Goal: Information Seeking & Learning: Find specific fact

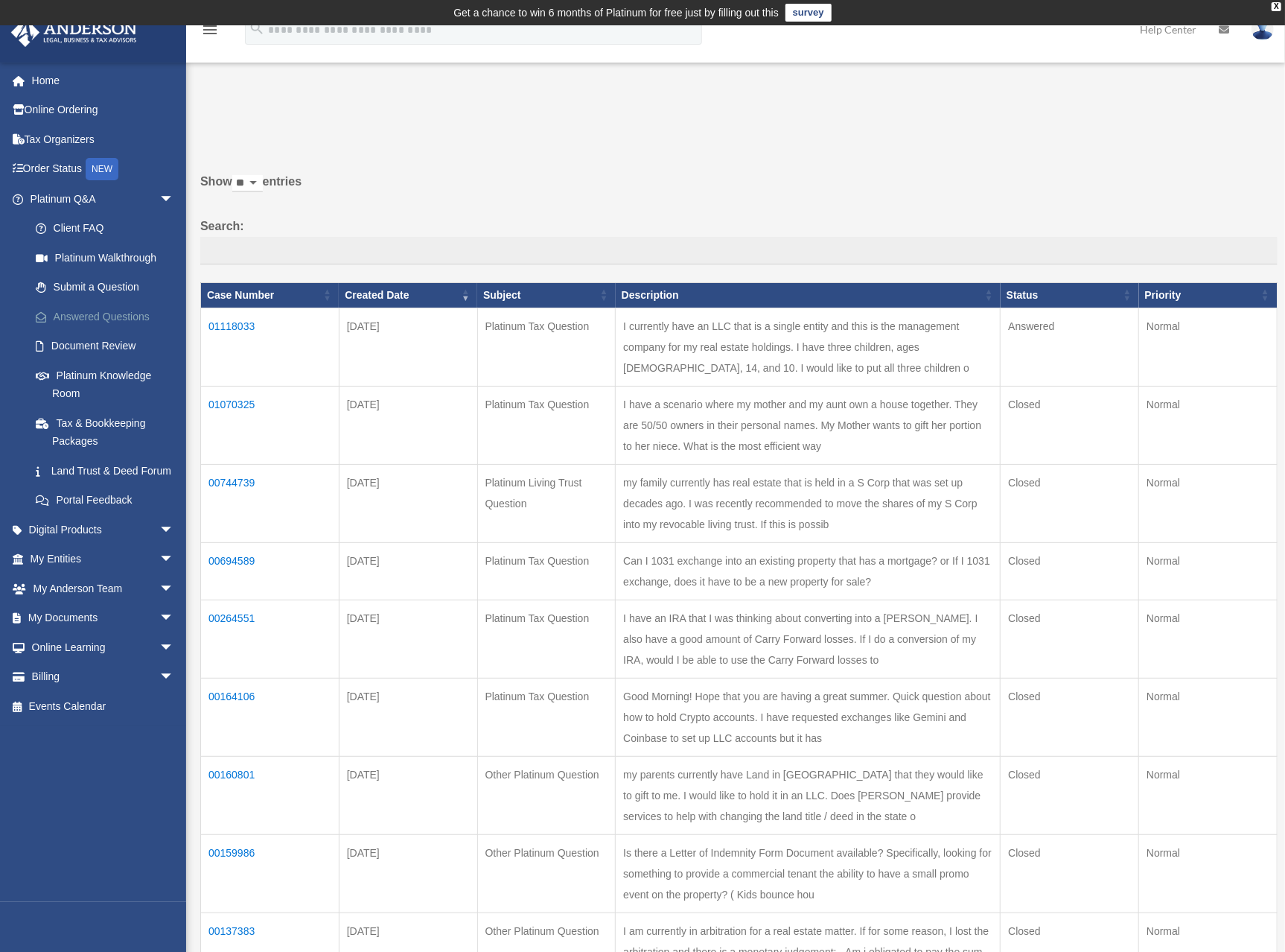
click at [76, 313] on link "Answered Questions" at bounding box center [108, 316] width 176 height 30
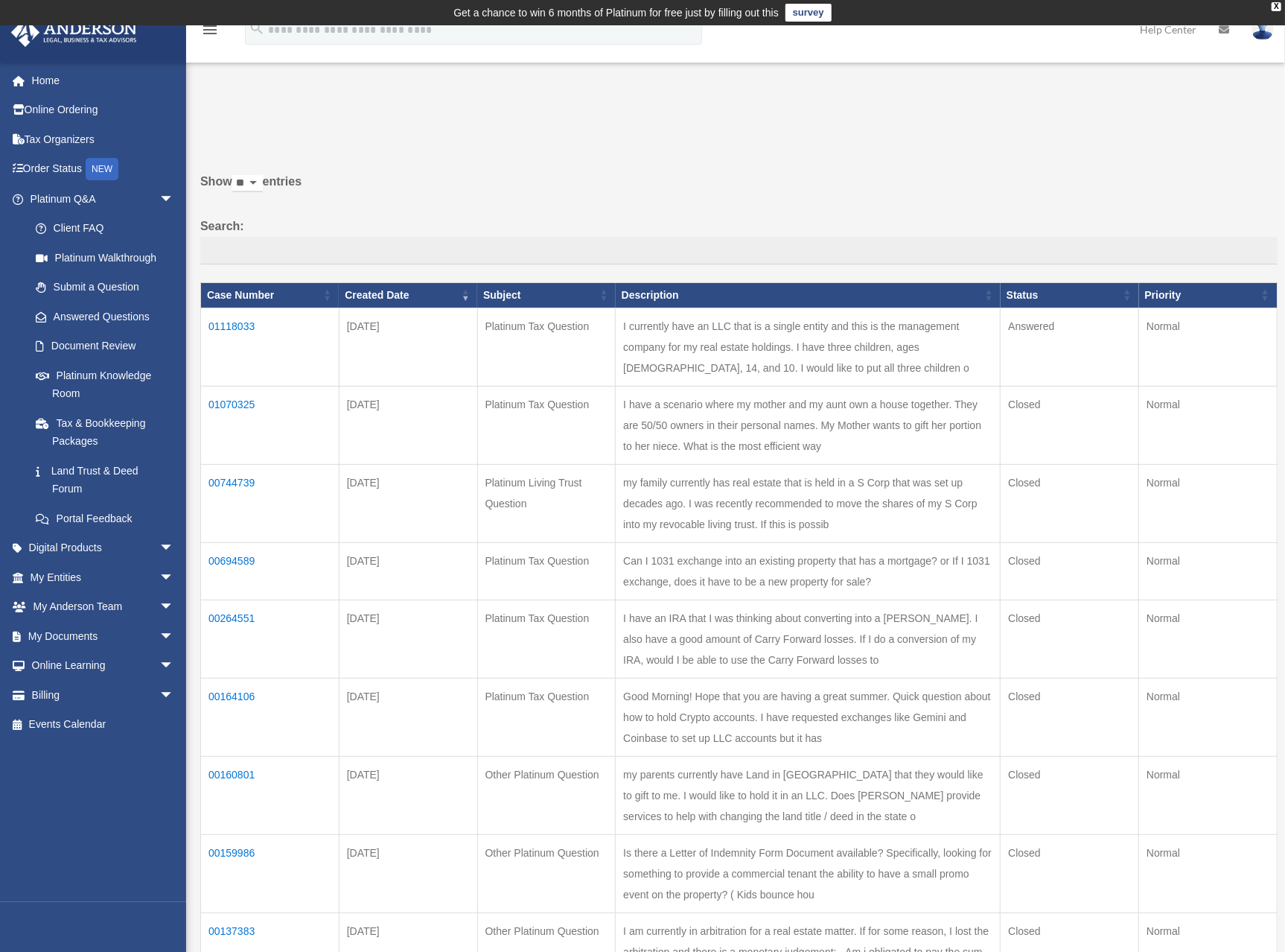
click at [237, 319] on td "01118033" at bounding box center [270, 346] width 139 height 79
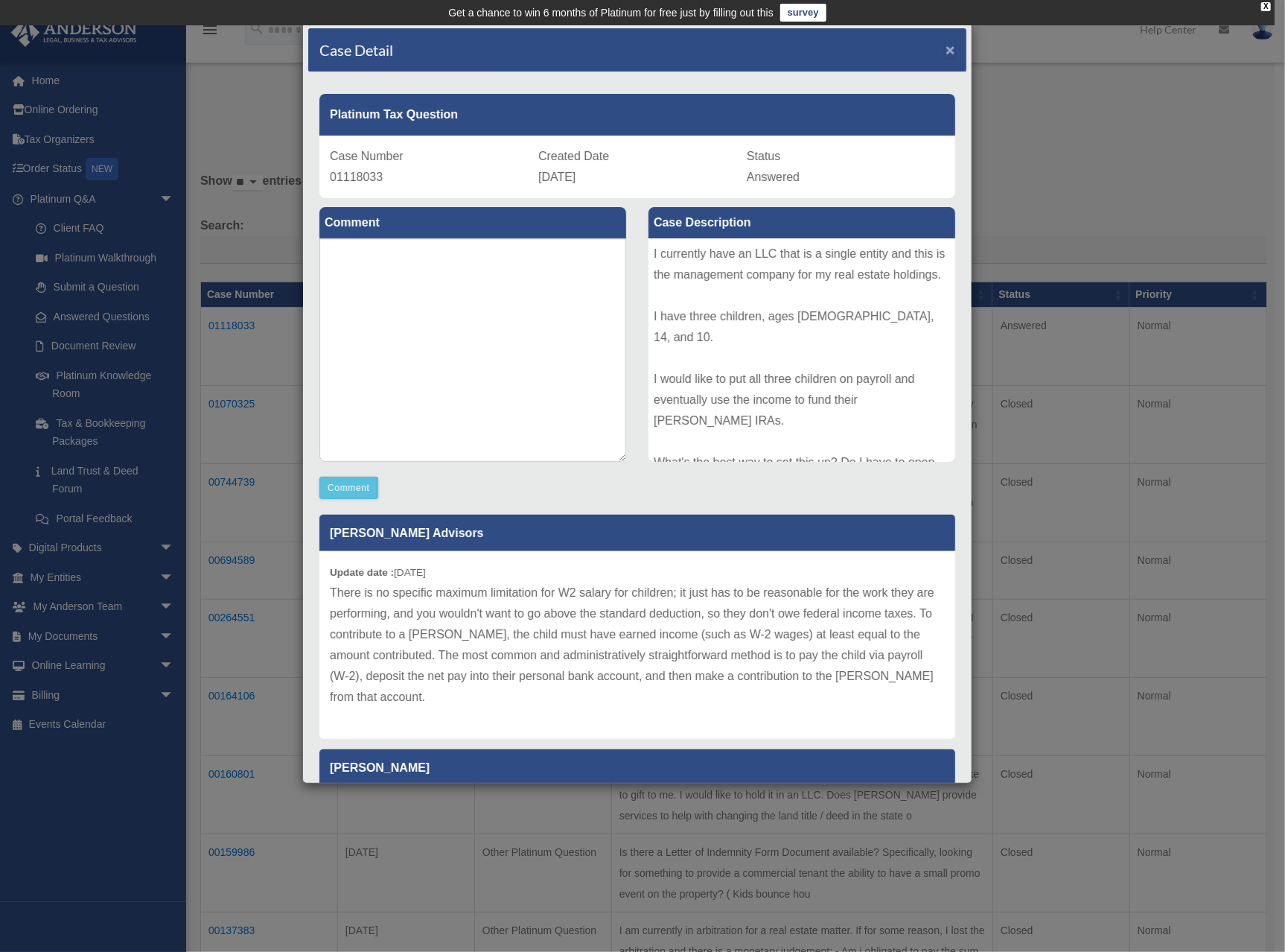
click at [945, 52] on span "×" at bounding box center [950, 49] width 10 height 17
